Goal: Information Seeking & Learning: Learn about a topic

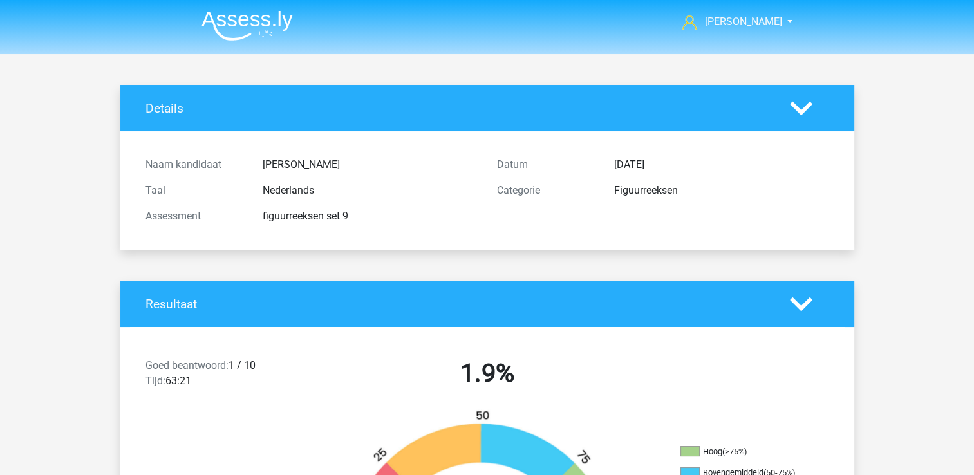
click at [260, 29] on img at bounding box center [246, 25] width 91 height 30
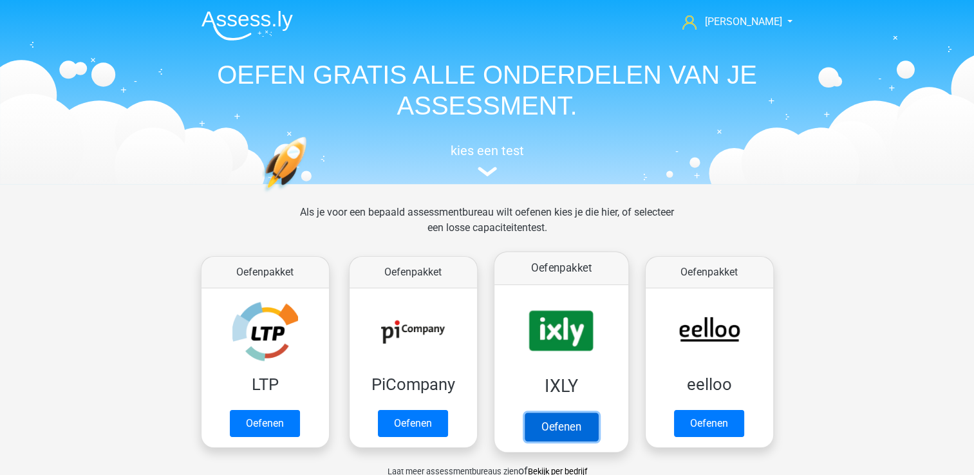
click at [548, 431] on link "Oefenen" at bounding box center [560, 427] width 73 height 28
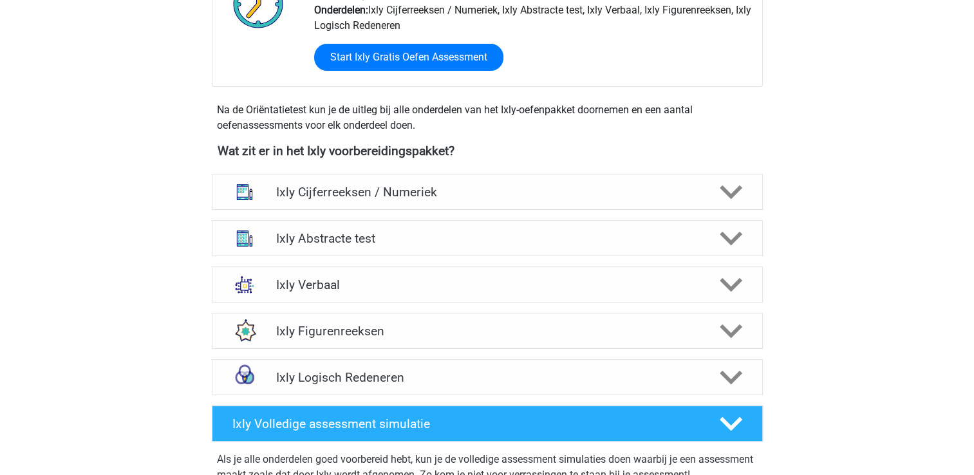
scroll to position [386, 0]
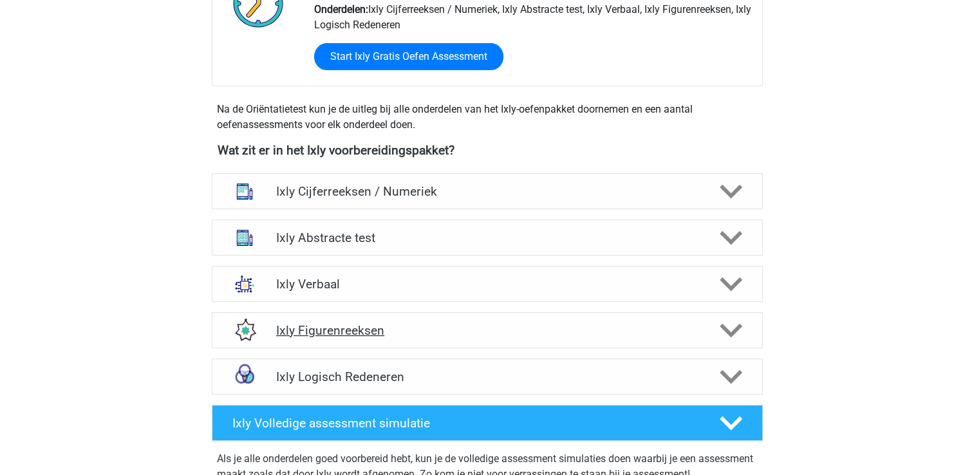
click at [362, 332] on h4 "Ixly Figurenreeksen" at bounding box center [487, 330] width 422 height 15
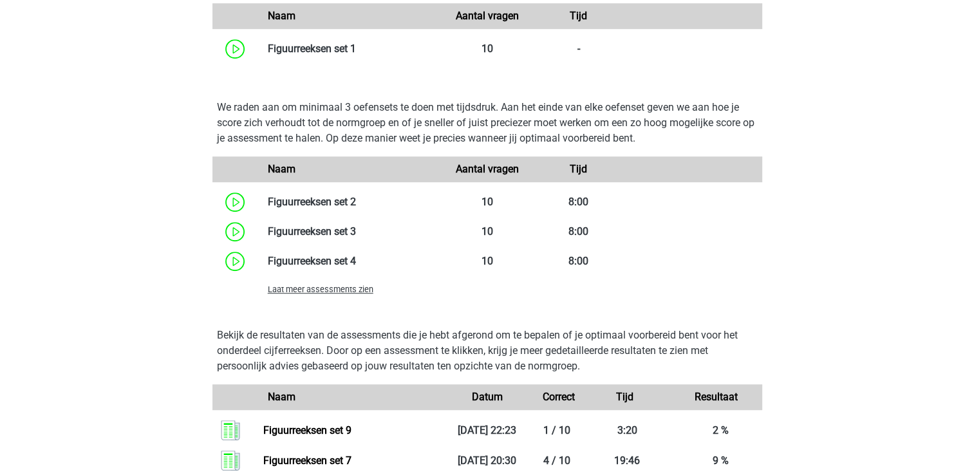
scroll to position [901, 0]
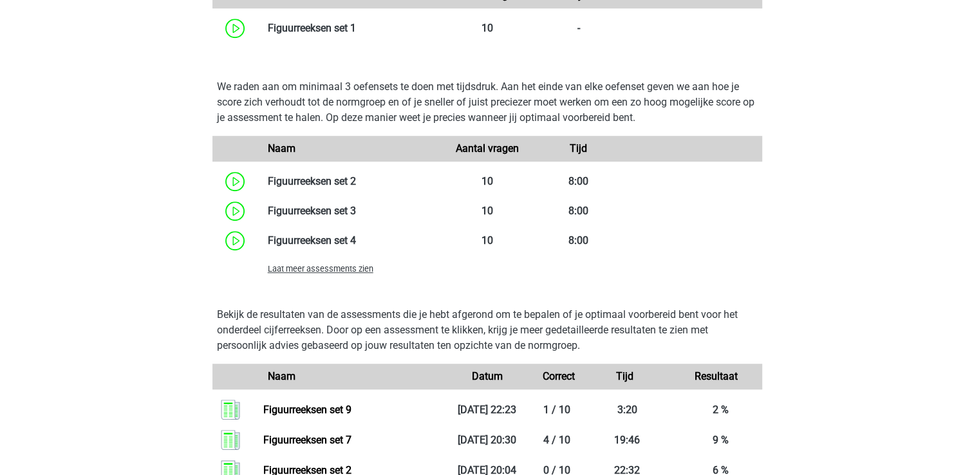
click at [347, 274] on span "Laat meer assessments zien" at bounding box center [321, 269] width 106 height 10
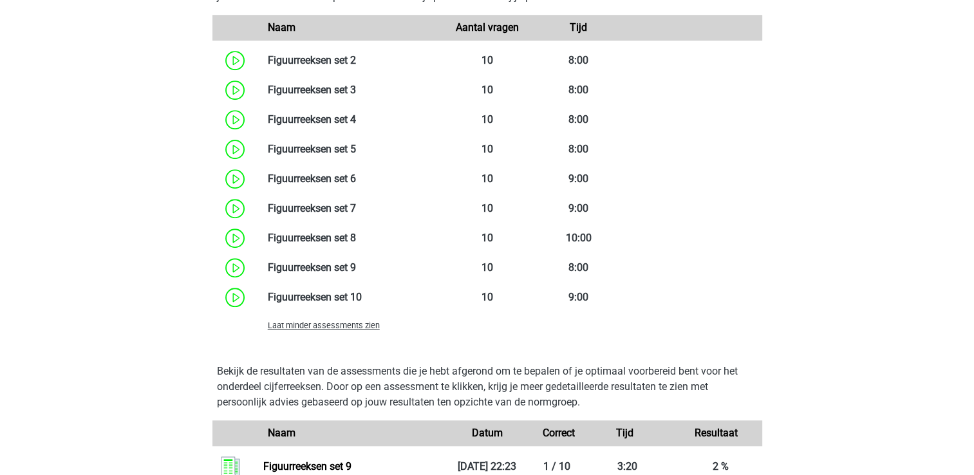
scroll to position [1030, 0]
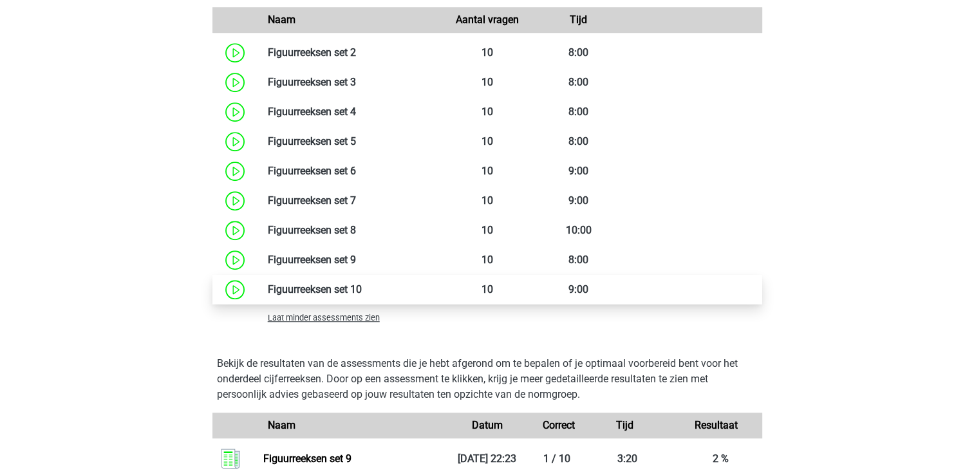
click at [362, 288] on link at bounding box center [362, 289] width 0 height 12
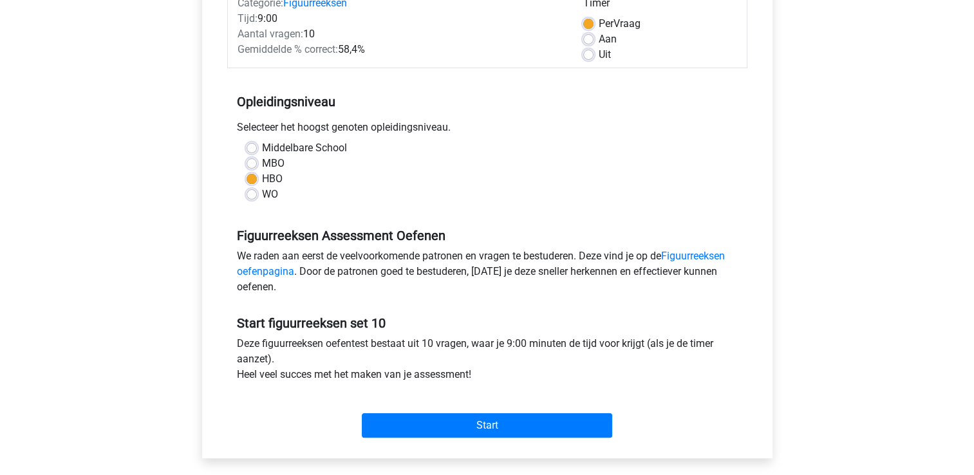
scroll to position [193, 0]
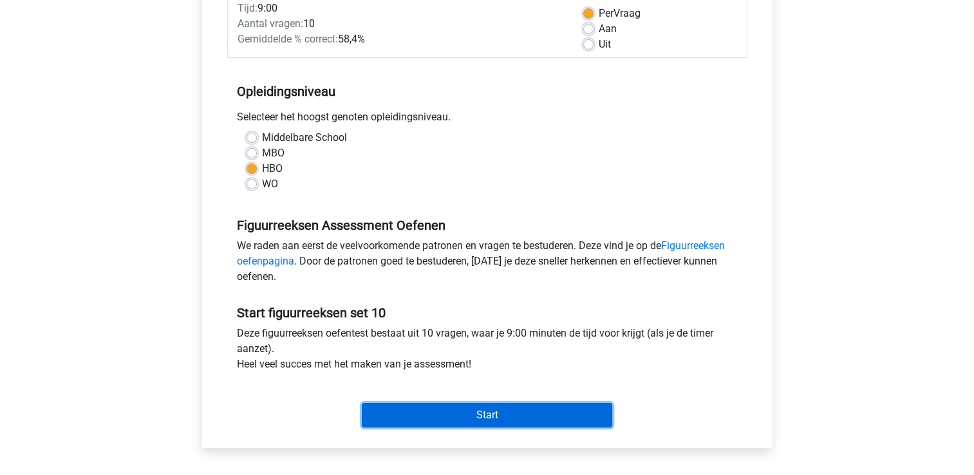
click at [507, 406] on input "Start" at bounding box center [487, 415] width 250 height 24
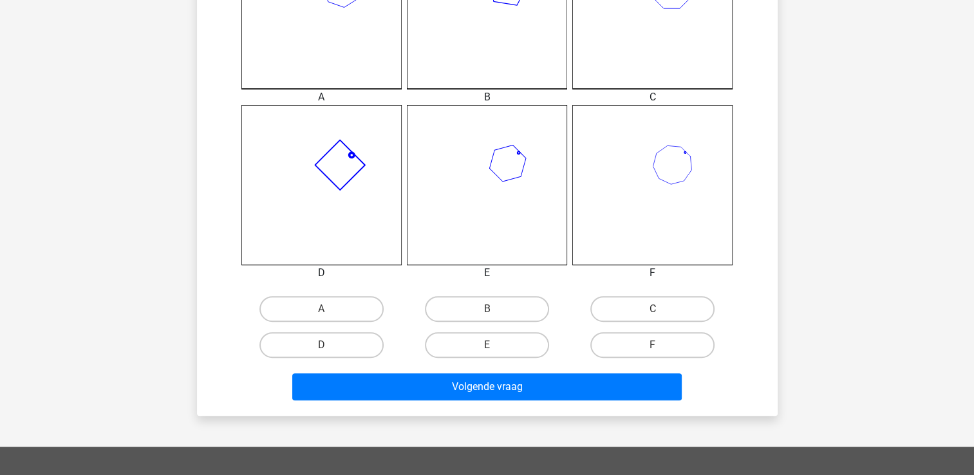
scroll to position [515, 0]
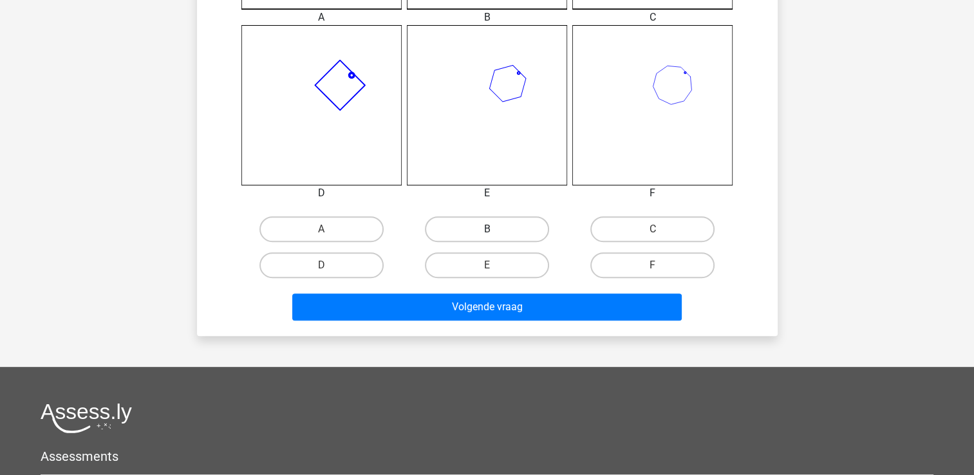
click at [450, 238] on label "B" at bounding box center [487, 229] width 124 height 26
click at [487, 237] on input "B" at bounding box center [491, 233] width 8 height 8
radio input "true"
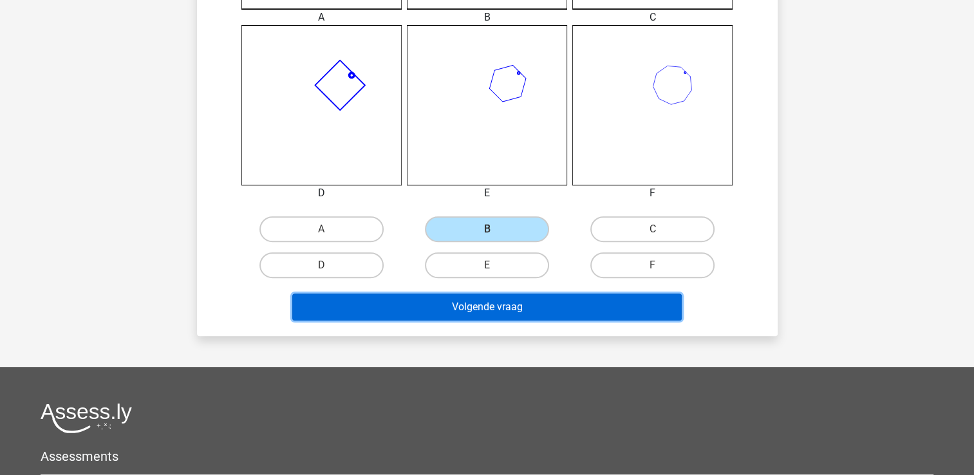
click at [412, 302] on button "Volgende vraag" at bounding box center [486, 306] width 389 height 27
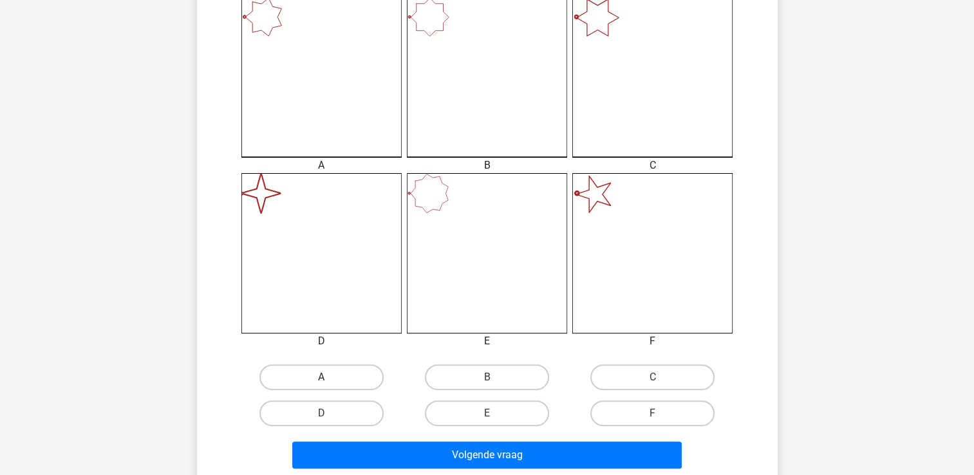
scroll to position [386, 0]
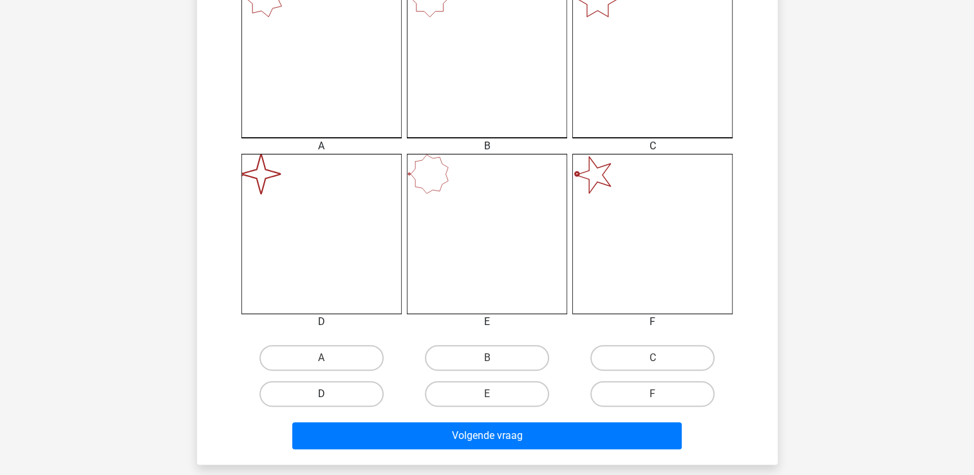
click at [327, 387] on label "D" at bounding box center [321, 394] width 124 height 26
click at [327, 394] on input "D" at bounding box center [325, 398] width 8 height 8
radio input "true"
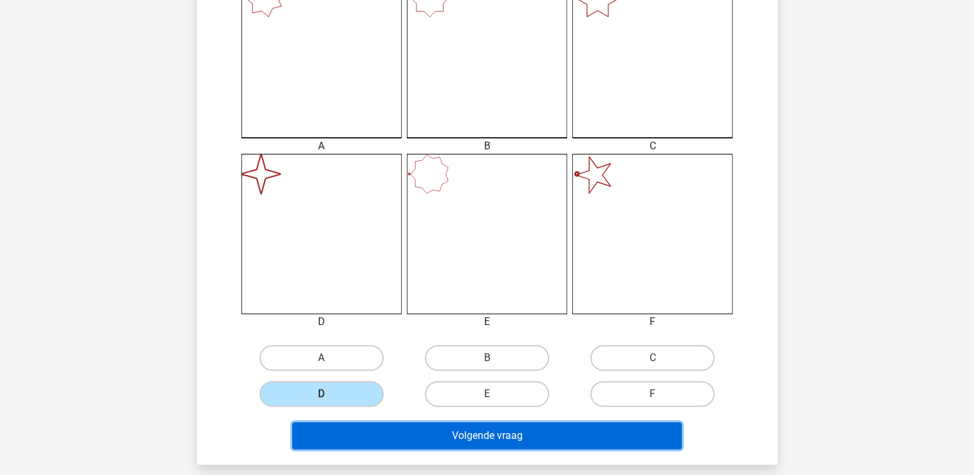
click at [353, 444] on button "Volgende vraag" at bounding box center [486, 435] width 389 height 27
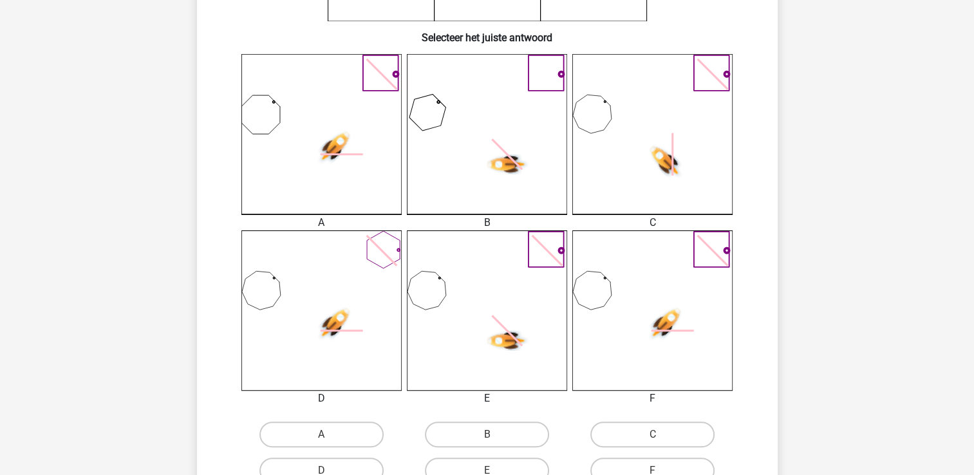
scroll to position [322, 0]
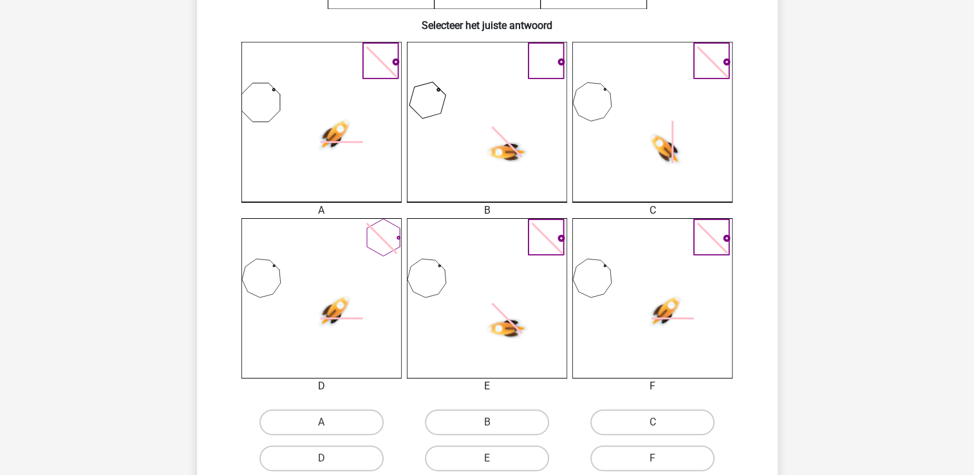
click at [700, 179] on icon at bounding box center [652, 122] width 160 height 160
click at [672, 420] on label "C" at bounding box center [652, 422] width 124 height 26
click at [661, 422] on input "C" at bounding box center [657, 426] width 8 height 8
radio input "true"
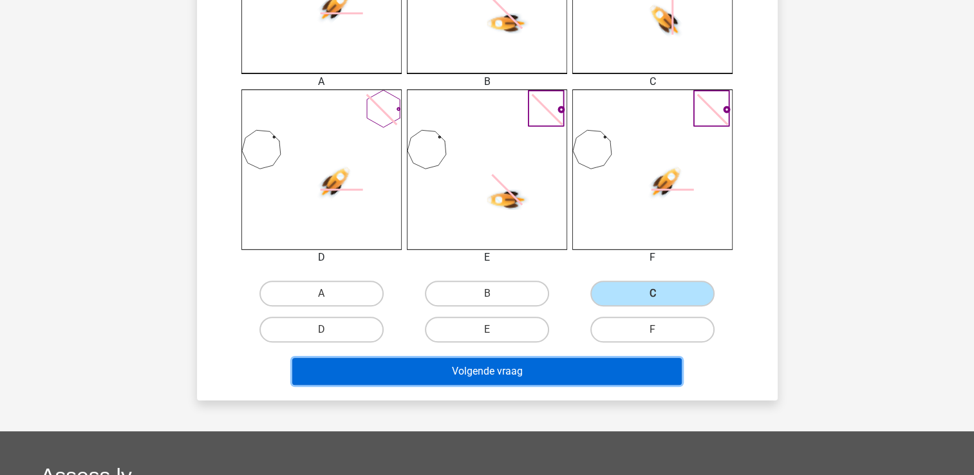
click at [479, 361] on button "Volgende vraag" at bounding box center [486, 371] width 389 height 27
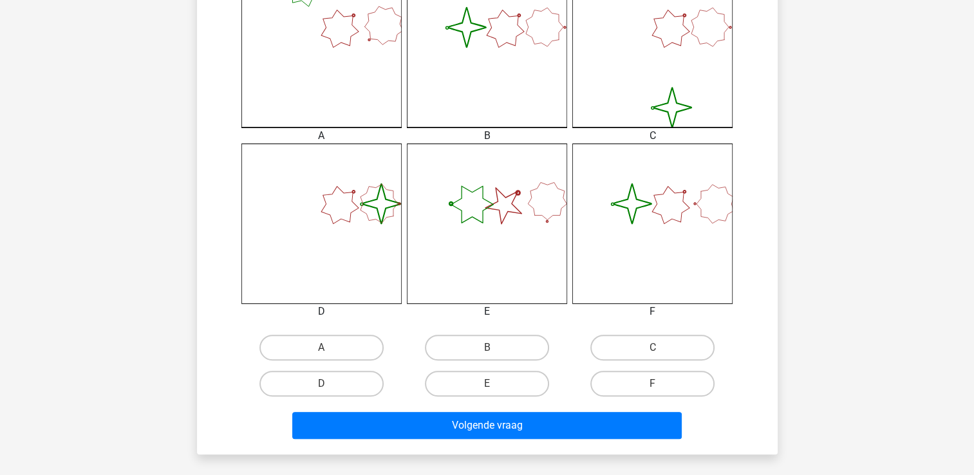
scroll to position [515, 0]
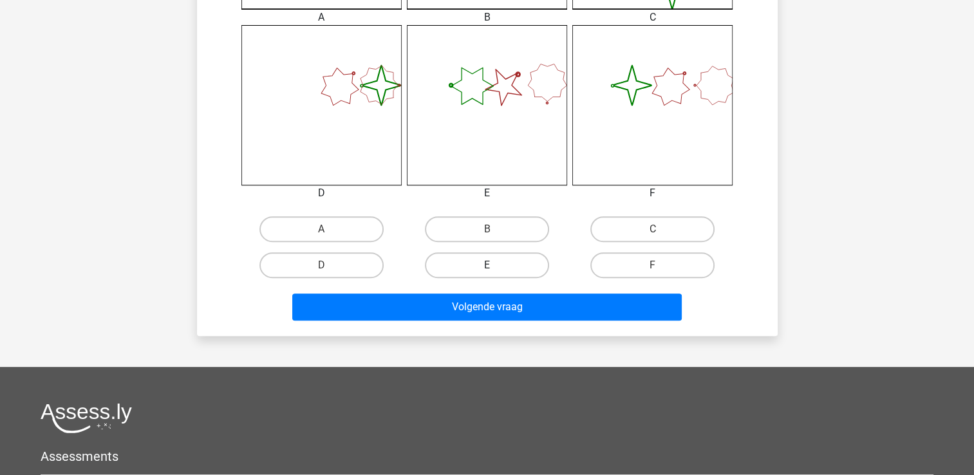
click at [452, 266] on label "E" at bounding box center [487, 265] width 124 height 26
click at [487, 266] on input "E" at bounding box center [491, 269] width 8 height 8
radio input "true"
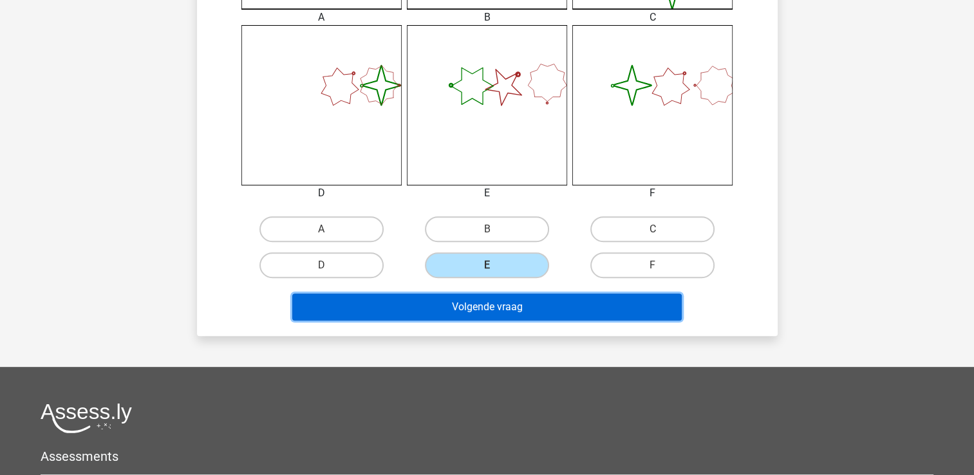
click at [468, 308] on button "Volgende vraag" at bounding box center [486, 306] width 389 height 27
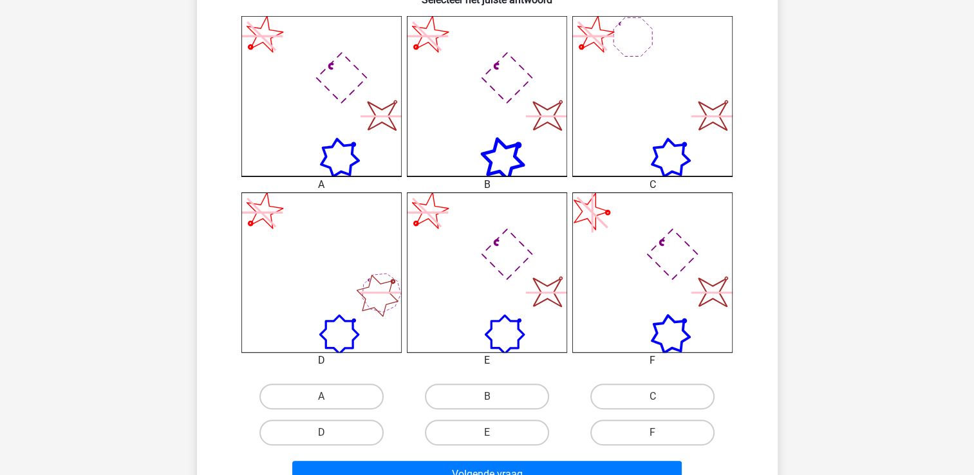
scroll to position [386, 0]
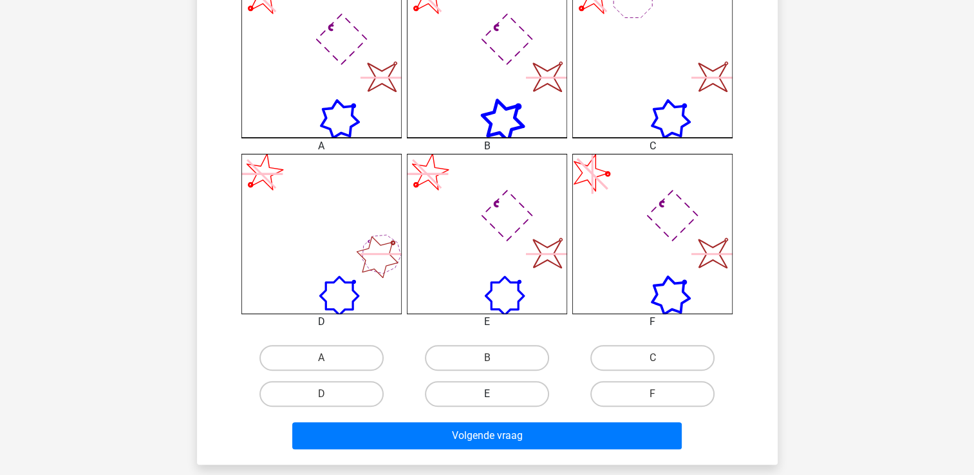
click at [503, 388] on label "E" at bounding box center [487, 394] width 124 height 26
click at [495, 394] on input "E" at bounding box center [491, 398] width 8 height 8
radio input "true"
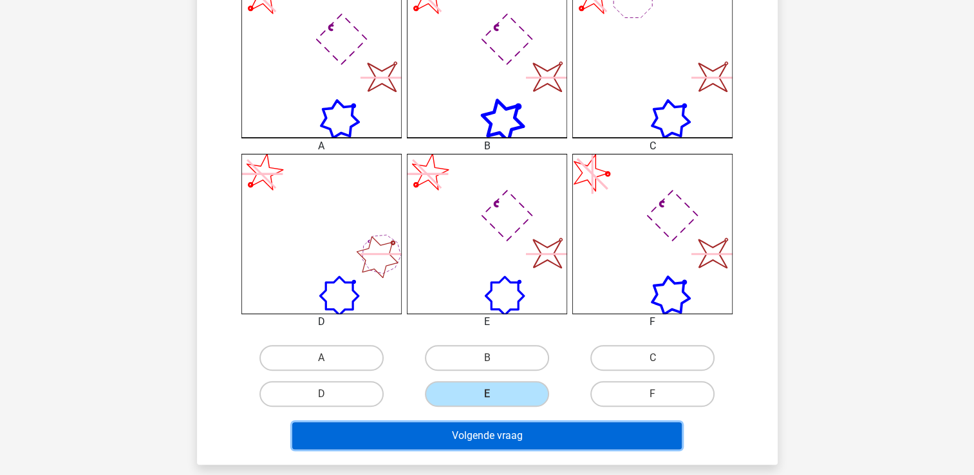
click at [489, 431] on button "Volgende vraag" at bounding box center [486, 435] width 389 height 27
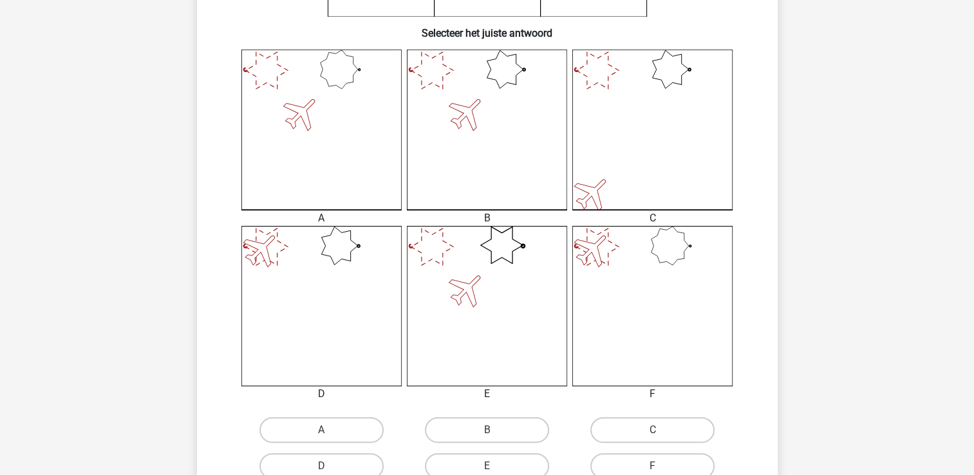
scroll to position [381, 0]
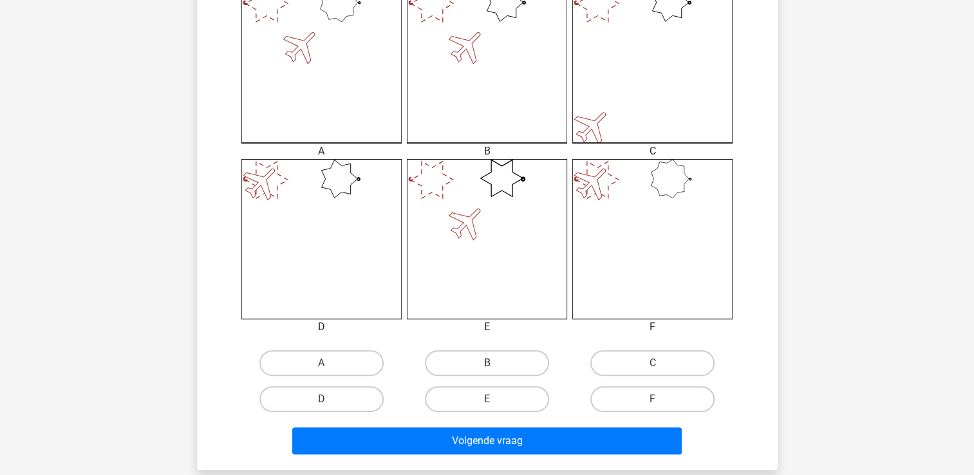
click at [456, 370] on label "B" at bounding box center [487, 363] width 124 height 26
click at [487, 370] on input "B" at bounding box center [491, 367] width 8 height 8
radio input "true"
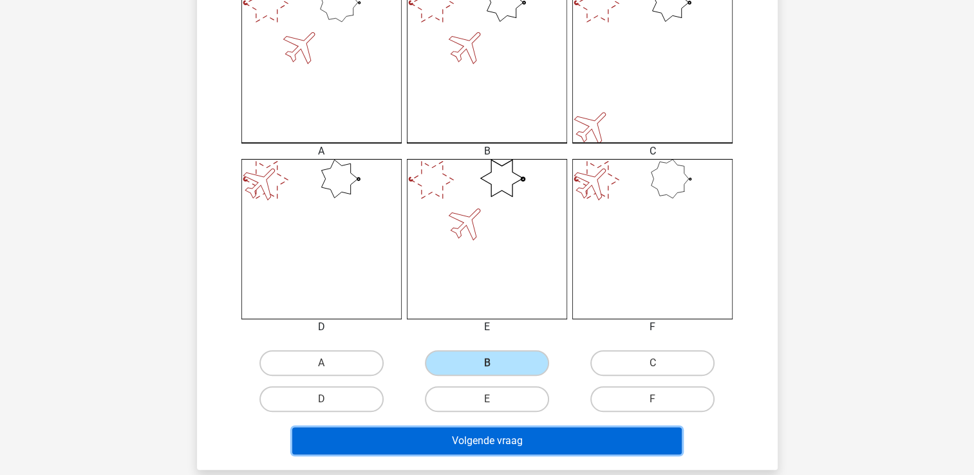
click at [433, 432] on button "Volgende vraag" at bounding box center [486, 440] width 389 height 27
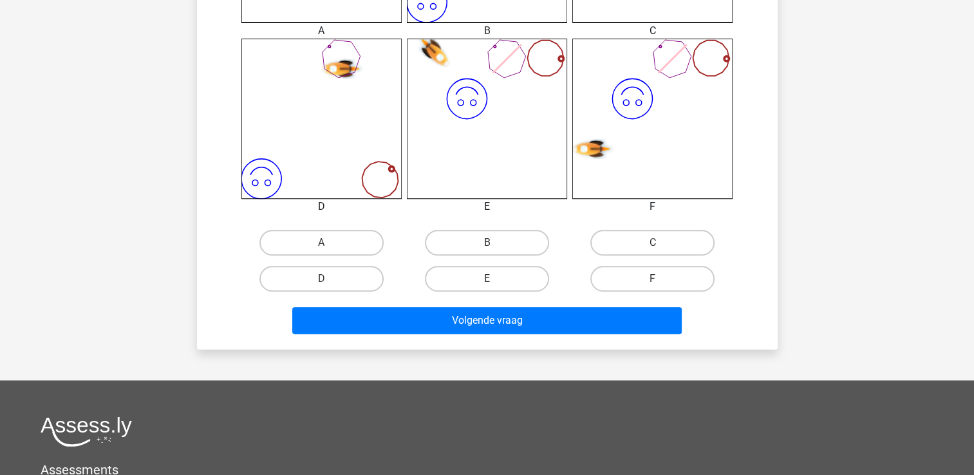
scroll to position [510, 0]
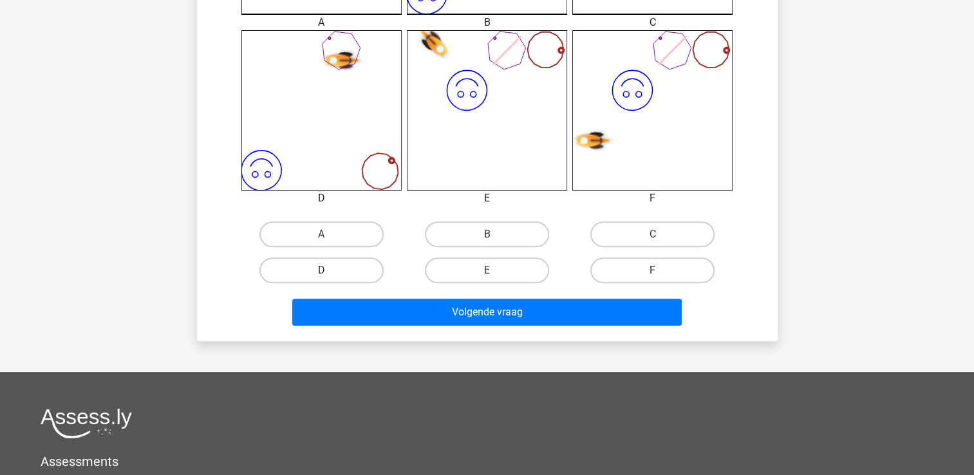
click at [632, 277] on label "F" at bounding box center [652, 270] width 124 height 26
click at [653, 277] on input "F" at bounding box center [657, 274] width 8 height 8
radio input "true"
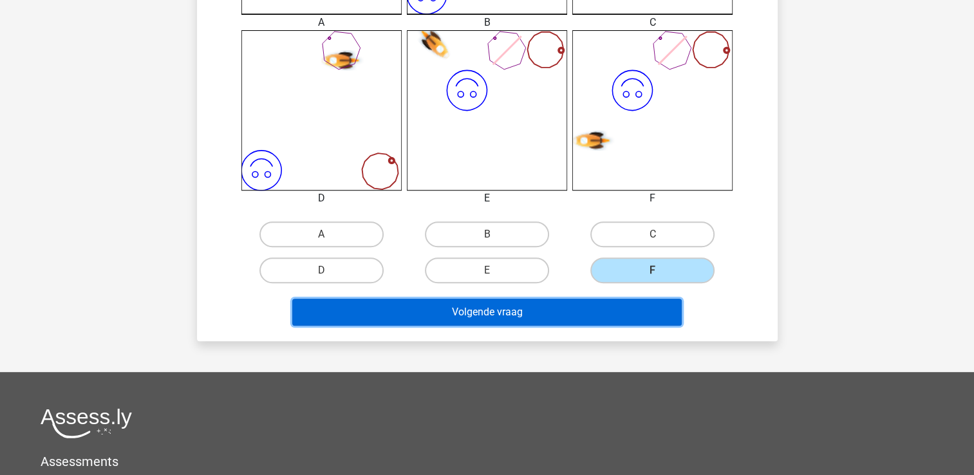
click at [507, 301] on button "Volgende vraag" at bounding box center [486, 312] width 389 height 27
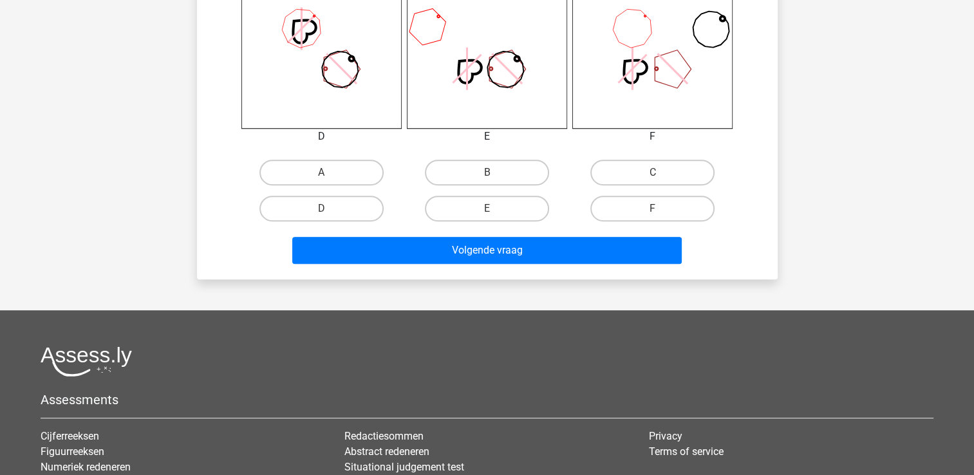
scroll to position [574, 0]
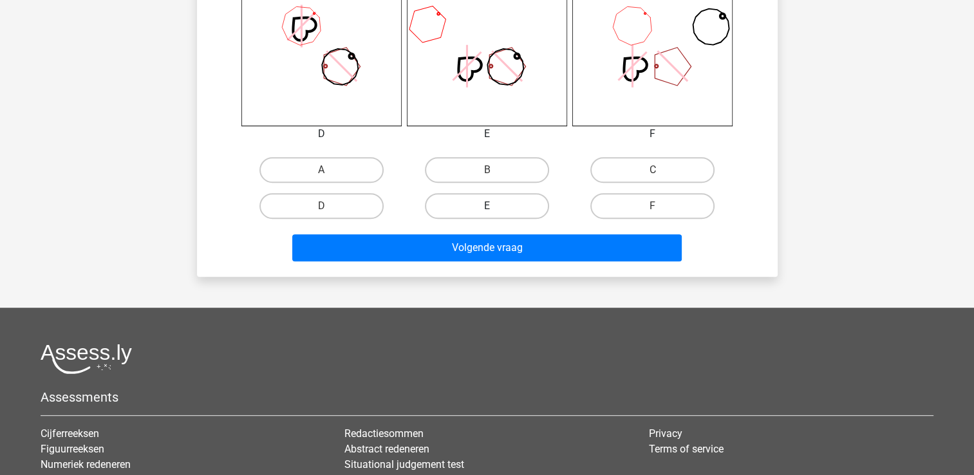
click at [509, 207] on label "E" at bounding box center [487, 206] width 124 height 26
click at [495, 207] on input "E" at bounding box center [491, 210] width 8 height 8
radio input "true"
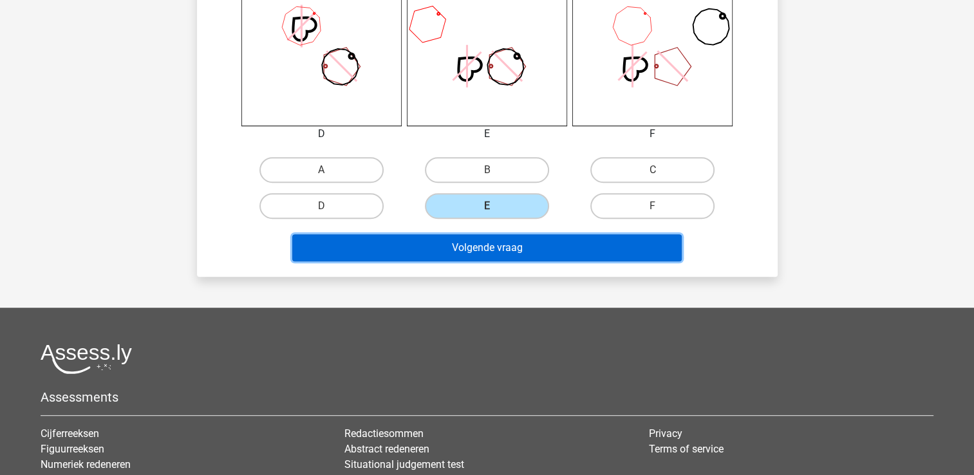
click at [505, 237] on button "Volgende vraag" at bounding box center [486, 247] width 389 height 27
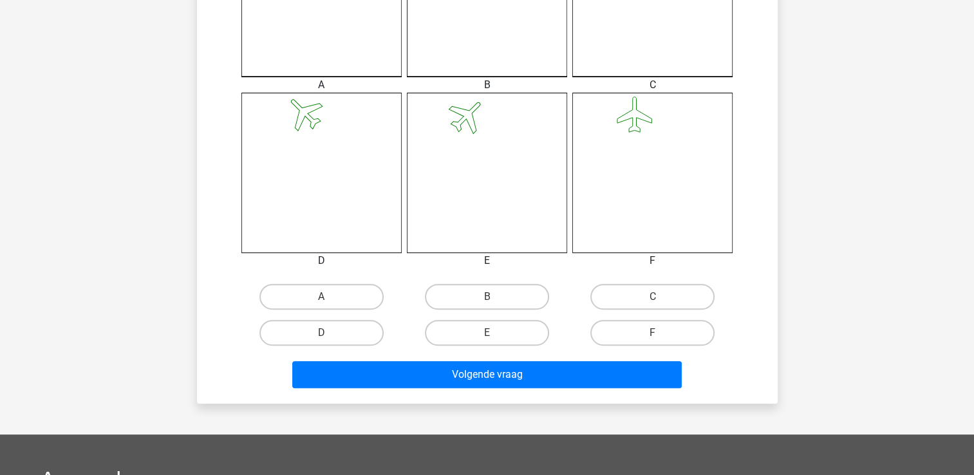
scroll to position [451, 0]
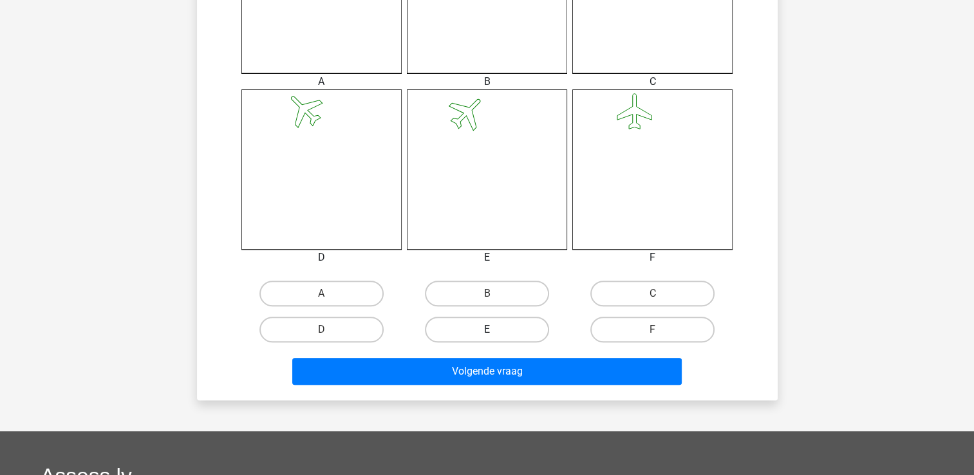
click at [455, 326] on label "E" at bounding box center [487, 330] width 124 height 26
click at [487, 330] on input "E" at bounding box center [491, 334] width 8 height 8
radio input "true"
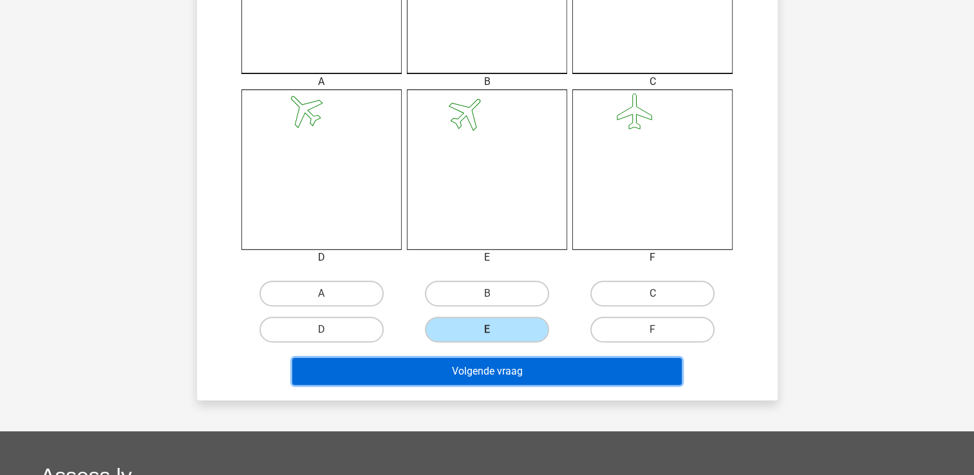
click at [451, 371] on button "Volgende vraag" at bounding box center [486, 371] width 389 height 27
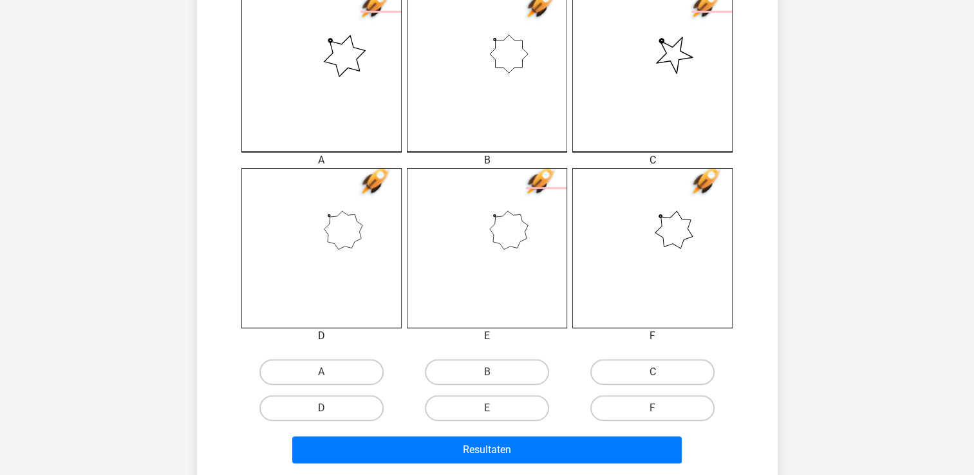
scroll to position [381, 0]
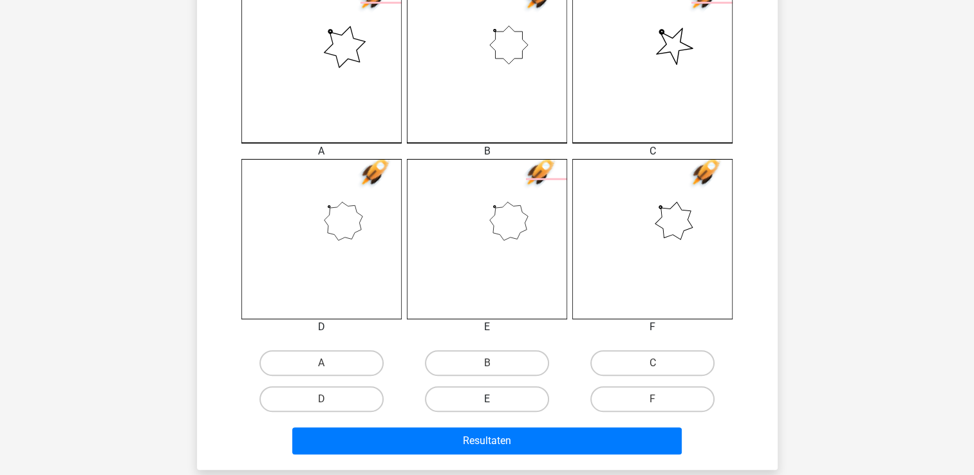
click at [467, 398] on label "E" at bounding box center [487, 399] width 124 height 26
click at [487, 399] on input "E" at bounding box center [491, 403] width 8 height 8
radio input "true"
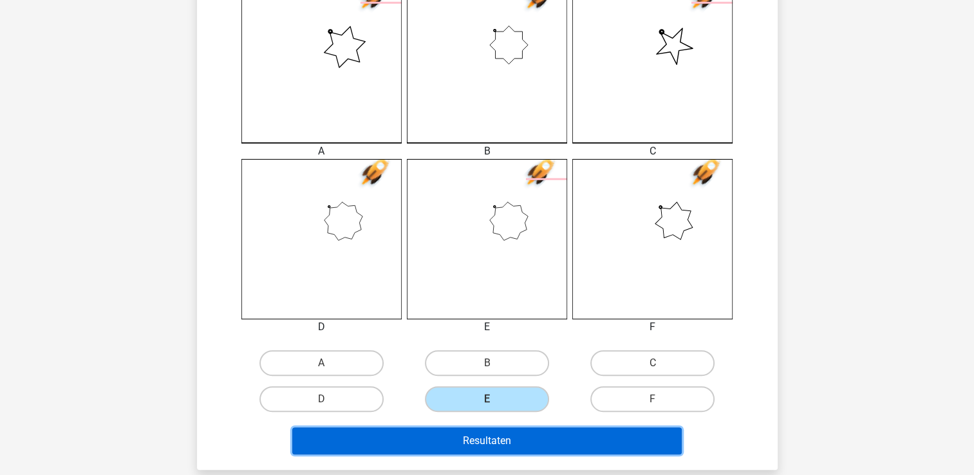
click at [494, 446] on button "Resultaten" at bounding box center [486, 440] width 389 height 27
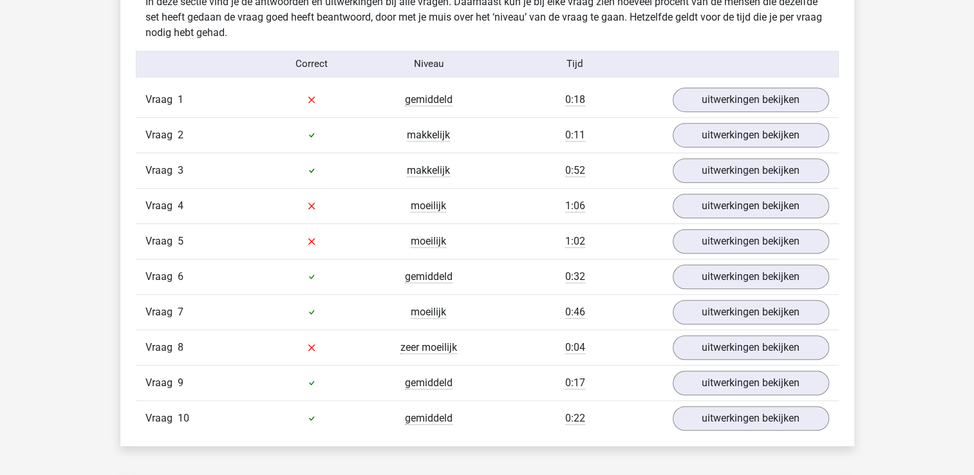
scroll to position [837, 0]
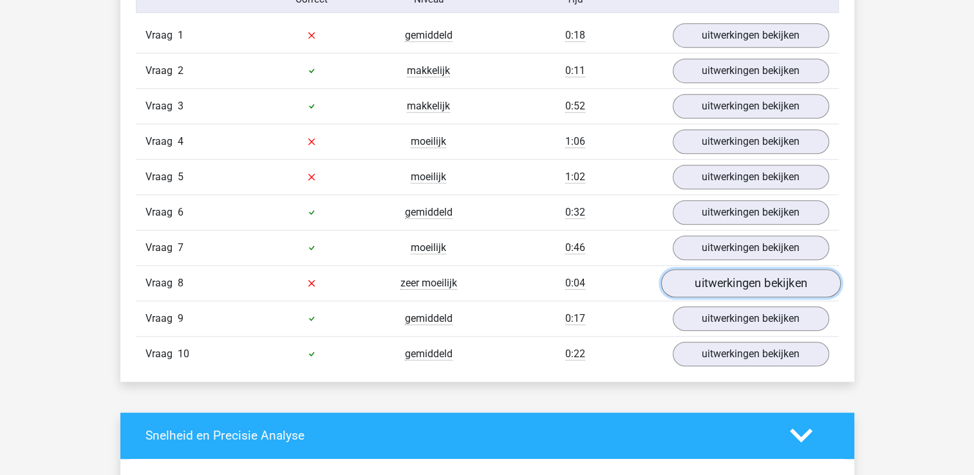
click at [717, 281] on link "uitwerkingen bekijken" at bounding box center [750, 283] width 180 height 28
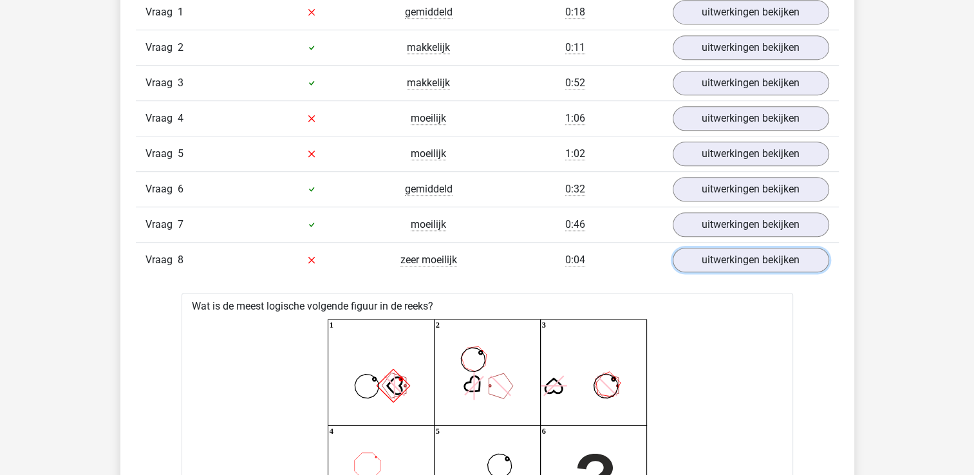
scroll to position [708, 0]
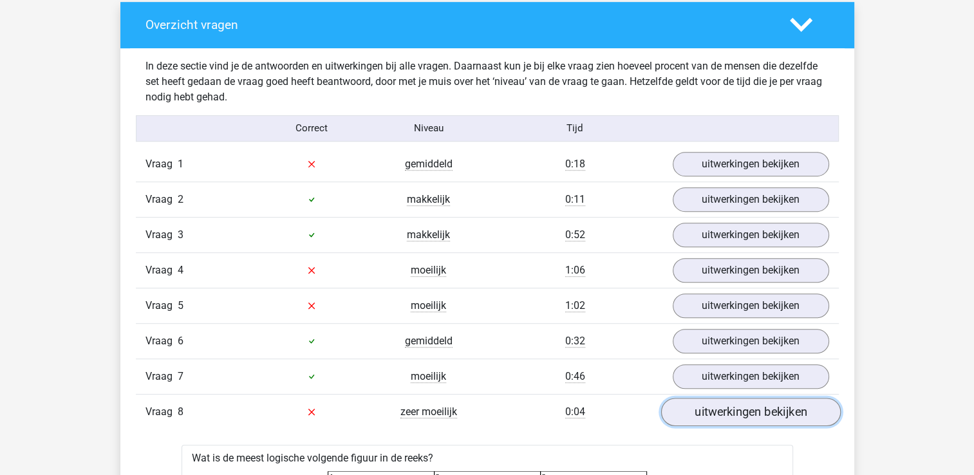
click at [744, 401] on link "uitwerkingen bekijken" at bounding box center [750, 412] width 180 height 28
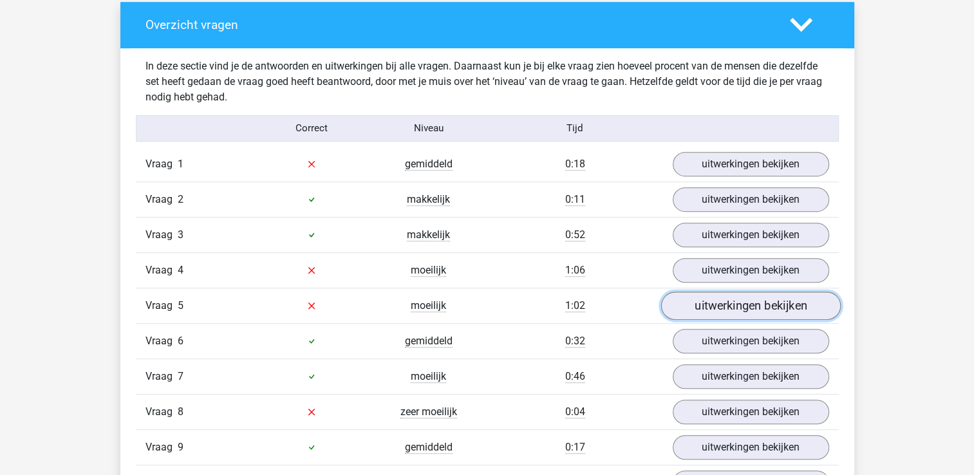
click at [716, 293] on link "uitwerkingen bekijken" at bounding box center [750, 306] width 180 height 28
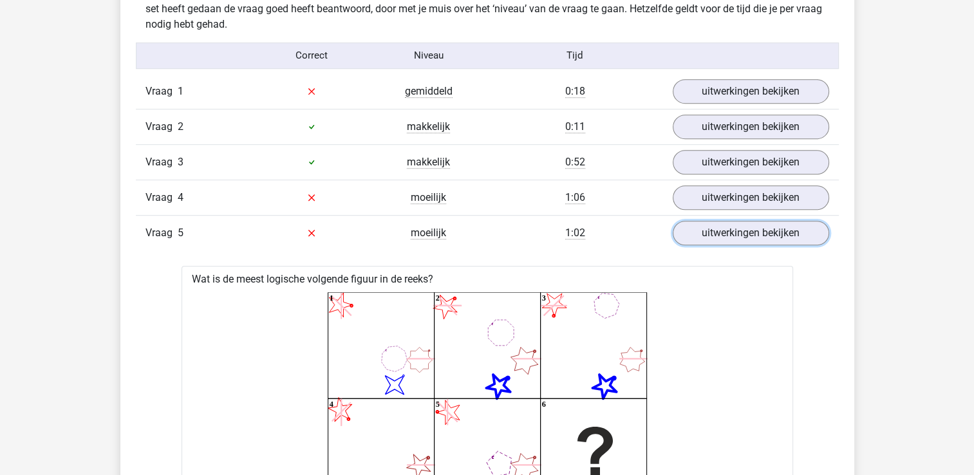
scroll to position [579, 0]
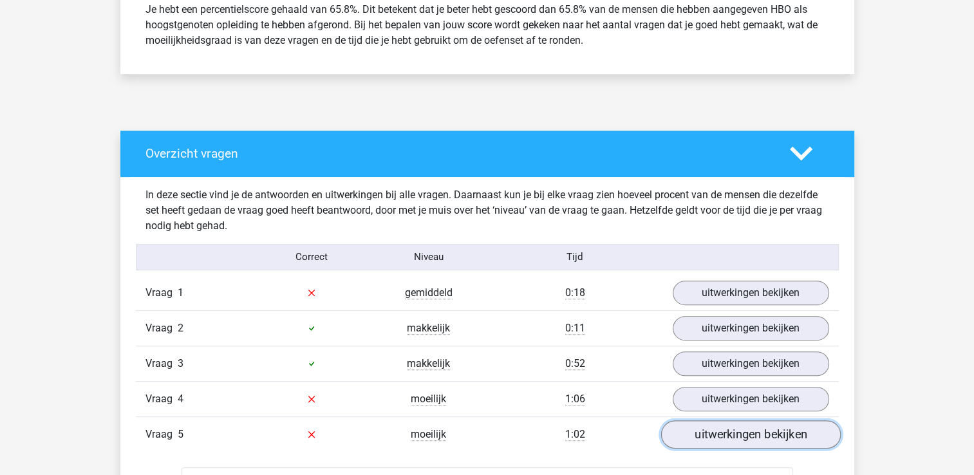
click at [754, 426] on link "uitwerkingen bekijken" at bounding box center [750, 434] width 180 height 28
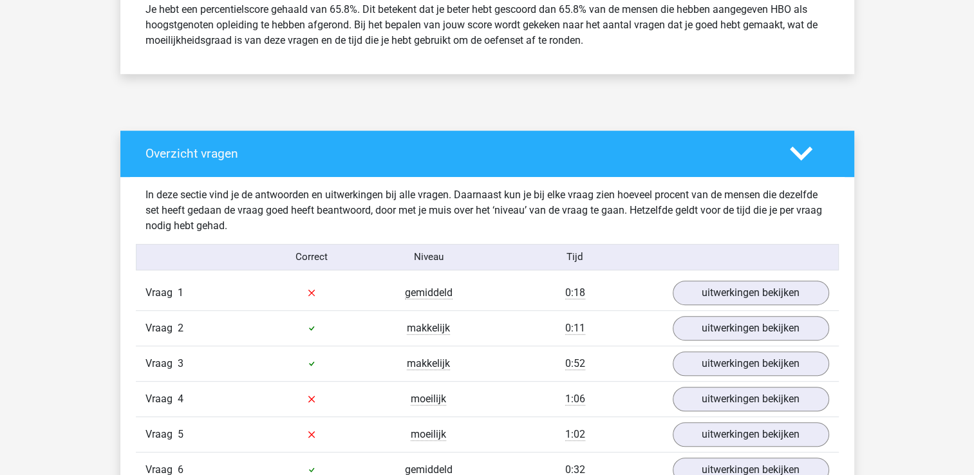
click at [723, 382] on div "Vraag 4 moeilijk 1:06 uitwerkingen bekijken" at bounding box center [487, 398] width 703 height 35
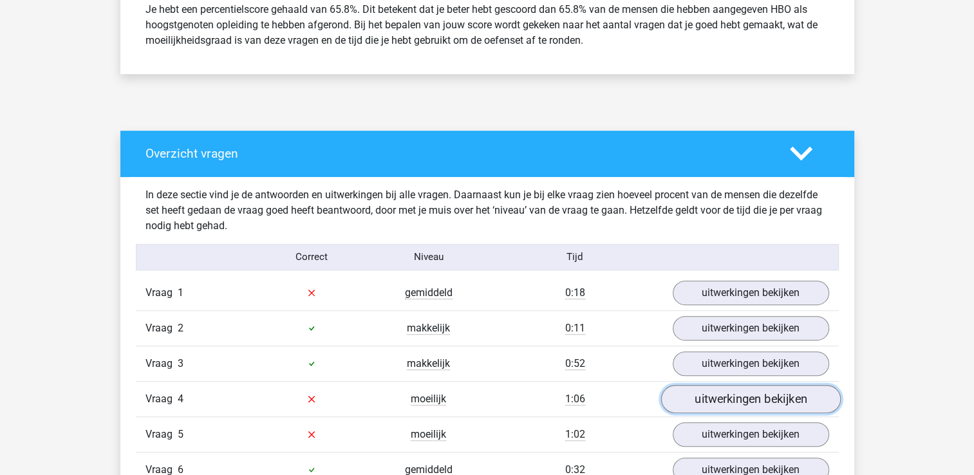
click at [731, 399] on link "uitwerkingen bekijken" at bounding box center [750, 399] width 180 height 28
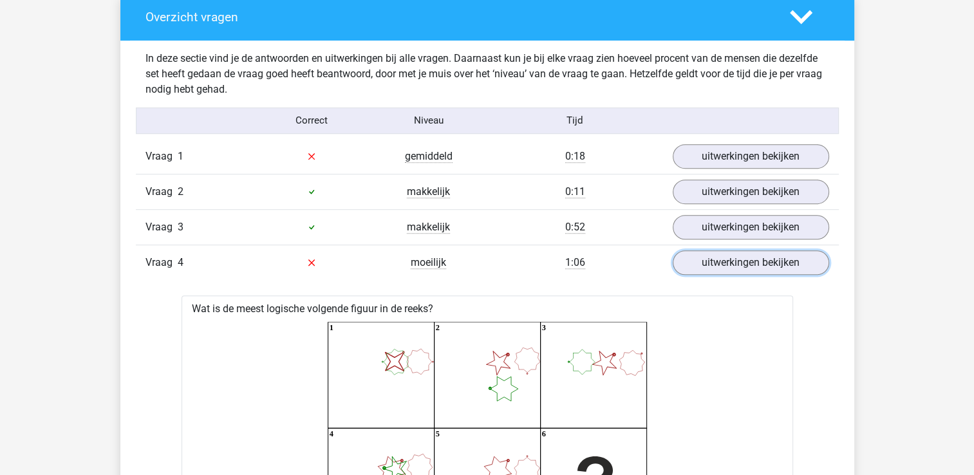
scroll to position [708, 0]
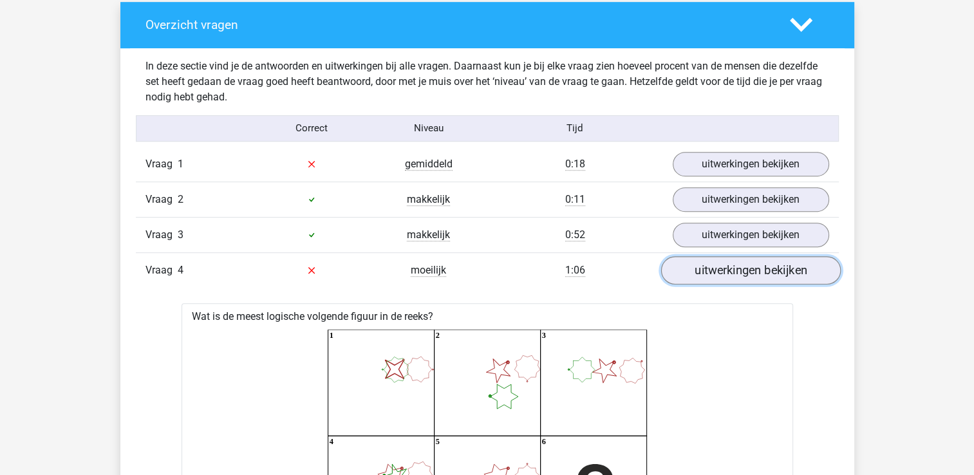
click at [714, 278] on link "uitwerkingen bekijken" at bounding box center [750, 270] width 180 height 28
